Goal: Task Accomplishment & Management: Manage account settings

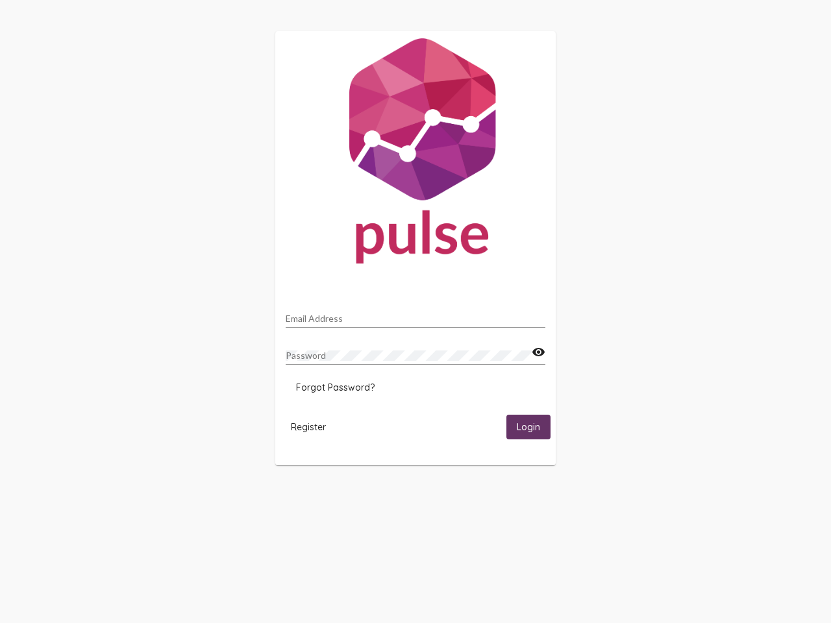
click at [415, 315] on input "Email Address" at bounding box center [416, 318] width 260 height 10
click at [538, 352] on mat-icon "visibility" at bounding box center [539, 353] width 14 height 16
click at [335, 387] on span "Forgot Password?" at bounding box center [335, 388] width 79 height 12
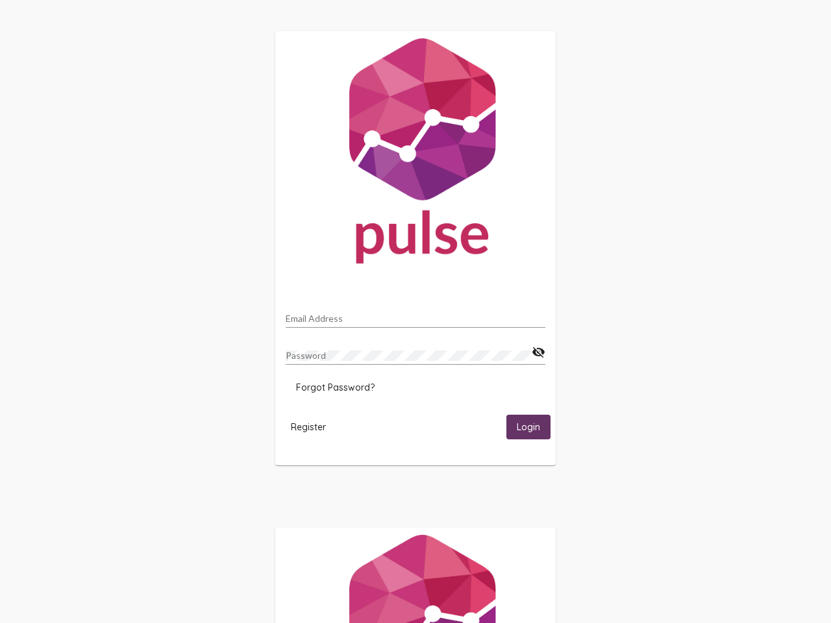
click at [308, 426] on span "Register" at bounding box center [308, 427] width 35 height 12
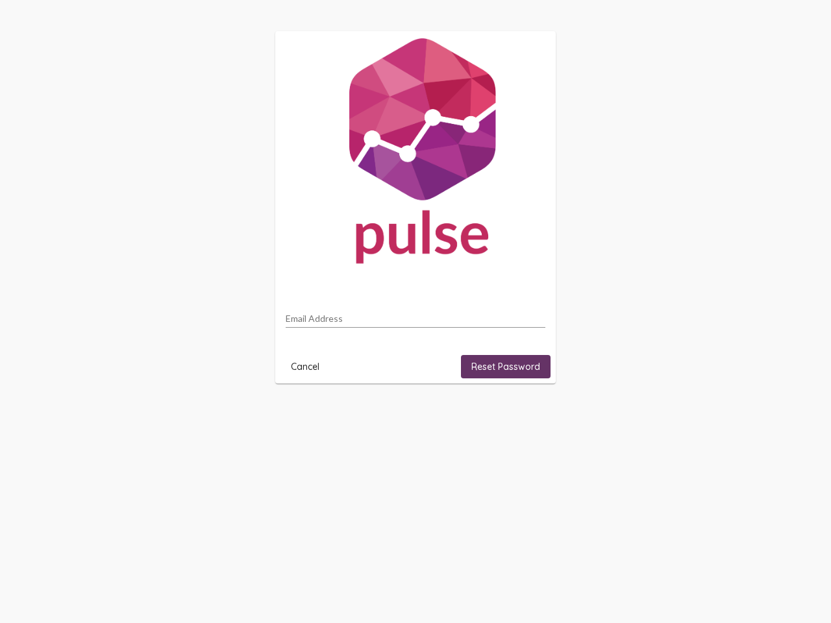
click at [528, 415] on html "Email Address Cancel Reset Password" at bounding box center [415, 207] width 831 height 415
